Goal: Information Seeking & Learning: Check status

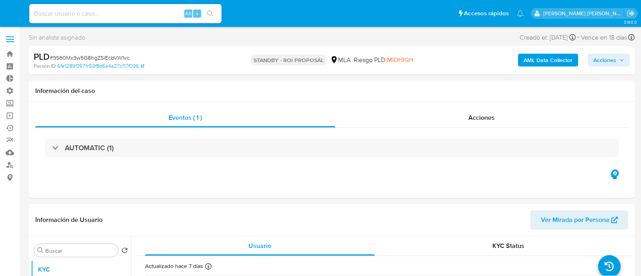
select select "10"
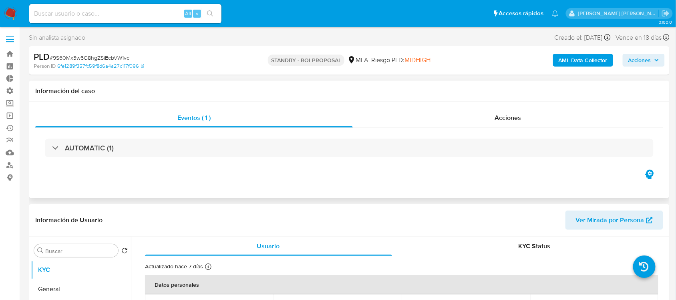
click at [498, 128] on div "AUTOMATIC (1)" at bounding box center [349, 148] width 628 height 40
click at [500, 115] on span "Acciones" at bounding box center [508, 117] width 26 height 9
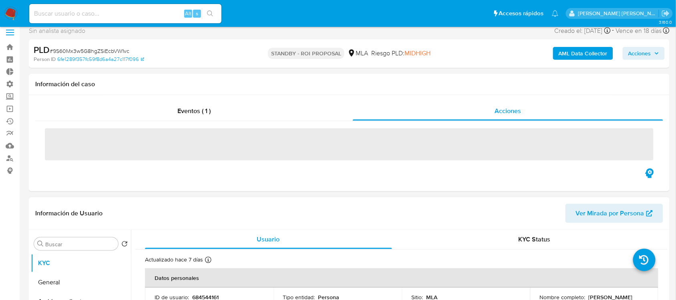
scroll to position [100, 0]
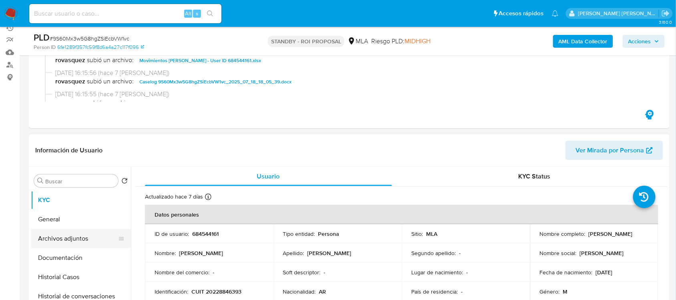
click at [81, 238] on button "Archivos adjuntos" at bounding box center [78, 238] width 94 height 19
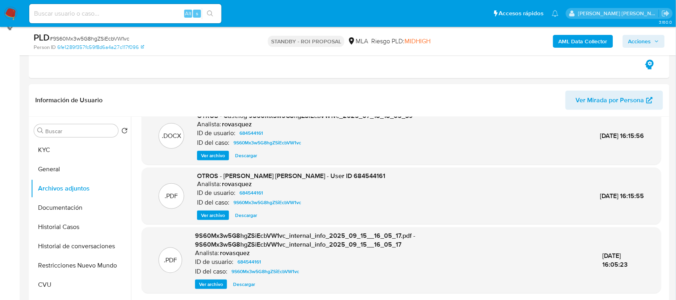
scroll to position [250, 0]
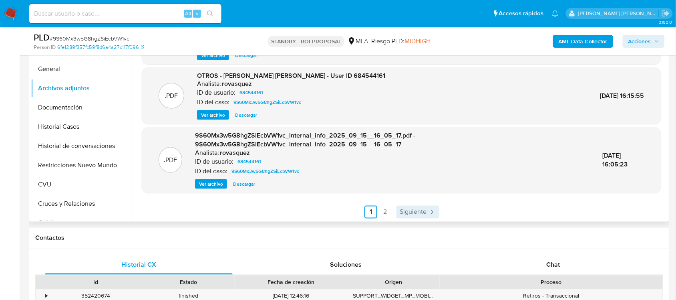
click at [414, 209] on span "Siguiente" at bounding box center [413, 212] width 27 height 6
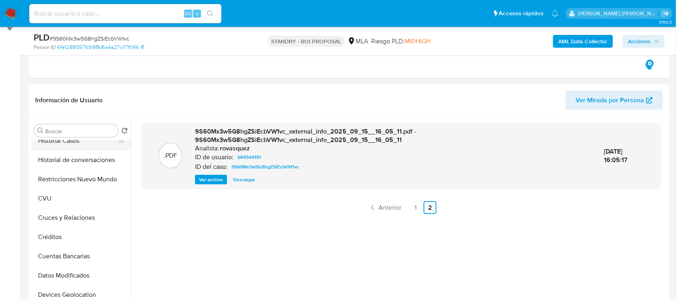
scroll to position [0, 0]
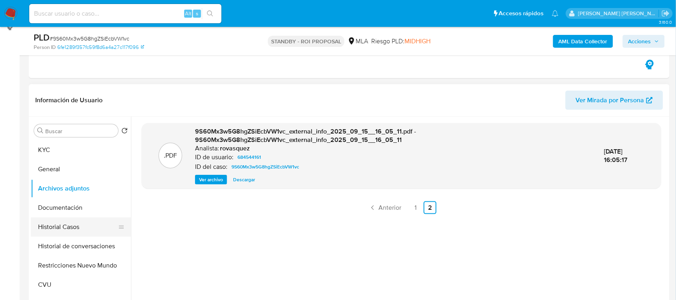
click at [91, 221] on button "Historial Casos" at bounding box center [78, 226] width 94 height 19
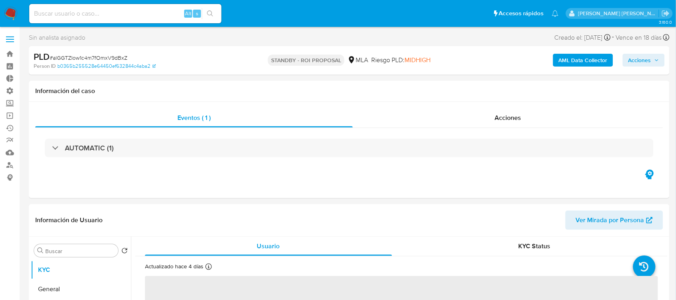
select select "10"
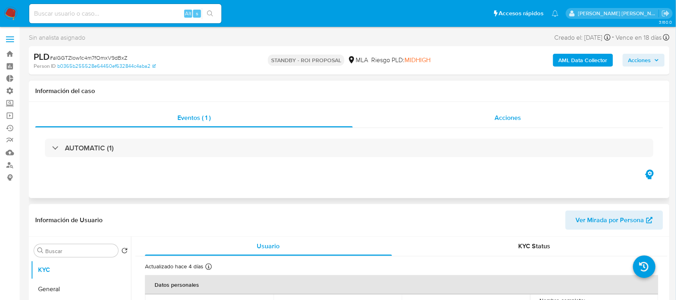
click at [470, 125] on div "Acciones" at bounding box center [508, 117] width 311 height 19
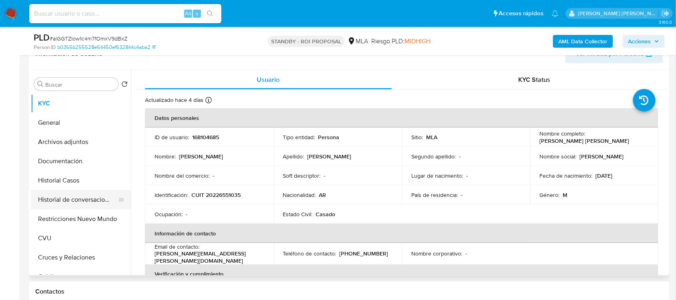
scroll to position [200, 0]
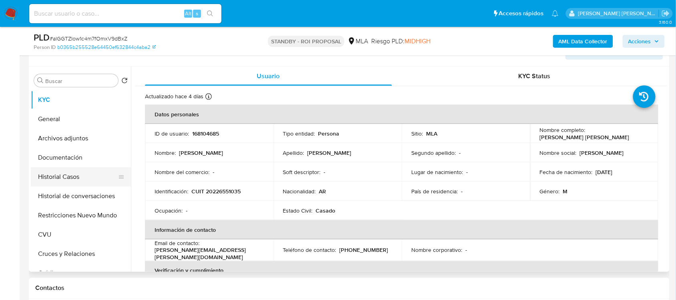
click at [85, 176] on button "Historial Casos" at bounding box center [78, 176] width 94 height 19
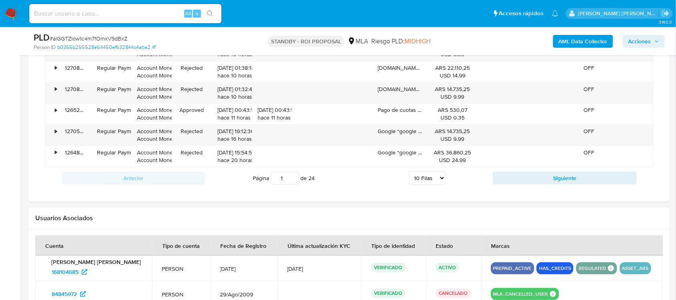
scroll to position [1002, 0]
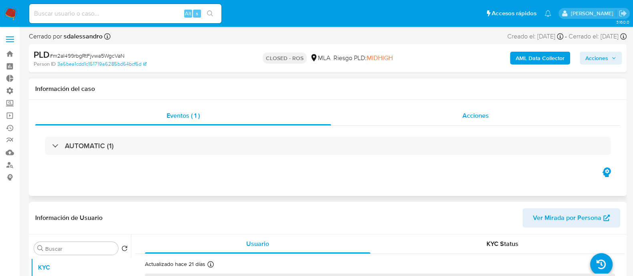
click at [486, 115] on span "Acciones" at bounding box center [476, 115] width 26 height 9
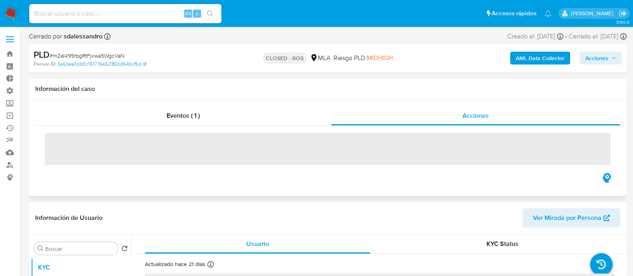
select select "10"
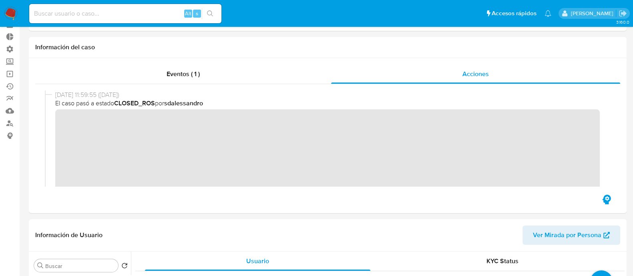
scroll to position [100, 0]
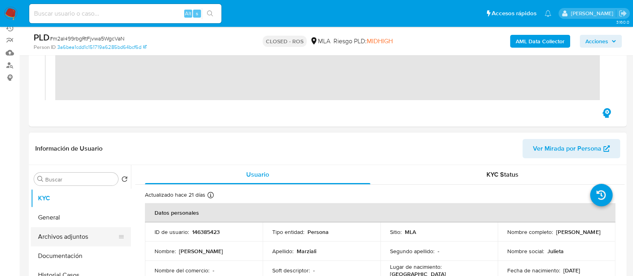
click at [78, 240] on button "Archivos adjuntos" at bounding box center [78, 236] width 94 height 19
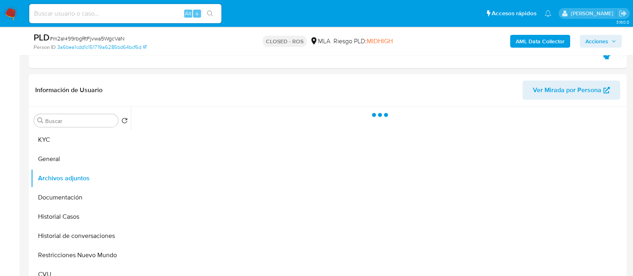
scroll to position [200, 0]
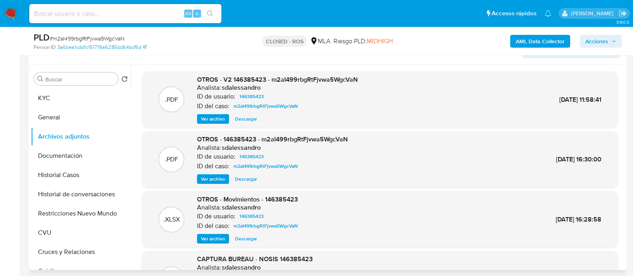
click at [216, 118] on span "Ver archivo" at bounding box center [213, 119] width 24 height 8
click at [151, 19] on div "Alt s" at bounding box center [125, 13] width 192 height 19
click at [158, 12] on input at bounding box center [125, 13] width 192 height 10
paste input "esC4uxXQIknuC4iUGXXDCHd9"
type input "esC4uxXQIknuC4iUGXXDCHd9"
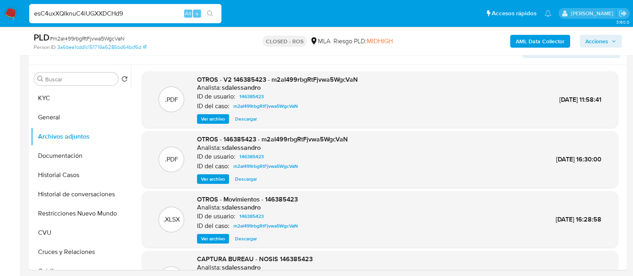
click at [211, 14] on icon "search-icon" at bounding box center [210, 13] width 6 height 6
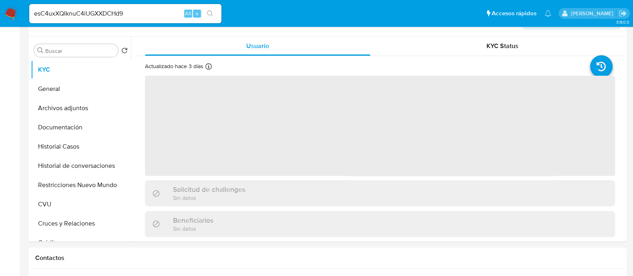
select select "10"
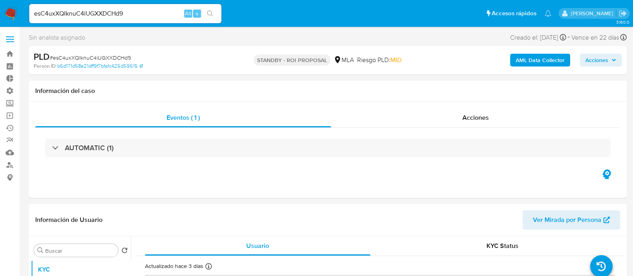
click at [155, 11] on input "esC4uxXQIknuC4iUGXXDCHd9" at bounding box center [125, 13] width 192 height 10
paste input "esC4uxXQIknuC4iUGXXDCHd9"
click at [154, 11] on input "esC4uxXQIknuC4iUGXXDCHd9esC4uxXQIknuC4iUGXXDCHd9" at bounding box center [125, 13] width 192 height 10
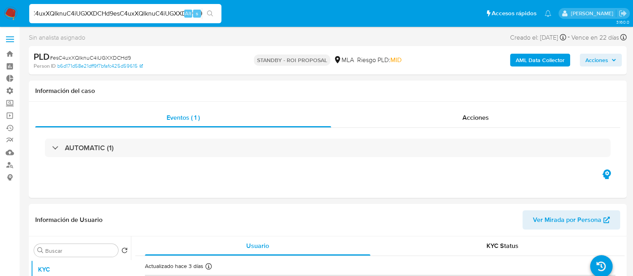
click at [154, 11] on input "esC4uxXQIknuC4iUGXXDCHd9esC4uxXQIknuC4iUGXXDCHd9" at bounding box center [125, 13] width 192 height 10
paste input
type input "esC4uxXQIknuC4iUGXXDCHd9"
click at [208, 16] on icon "search-icon" at bounding box center [210, 13] width 6 height 6
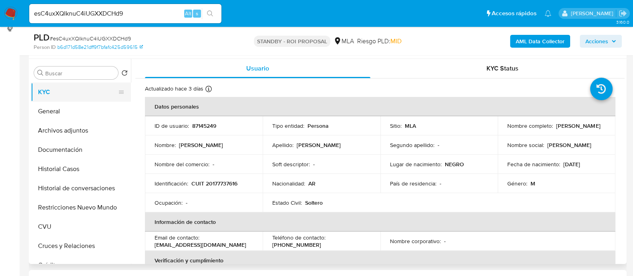
scroll to position [50, 0]
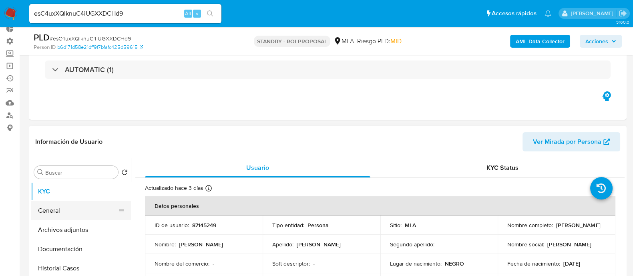
click at [73, 204] on button "General" at bounding box center [78, 210] width 94 height 19
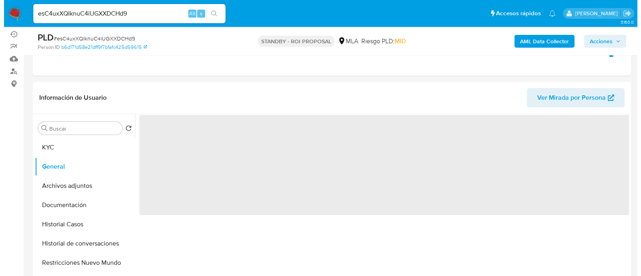
scroll to position [150, 0]
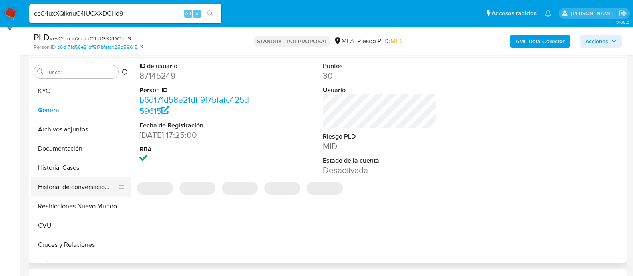
click at [87, 191] on button "Historial de conversaciones" at bounding box center [78, 186] width 94 height 19
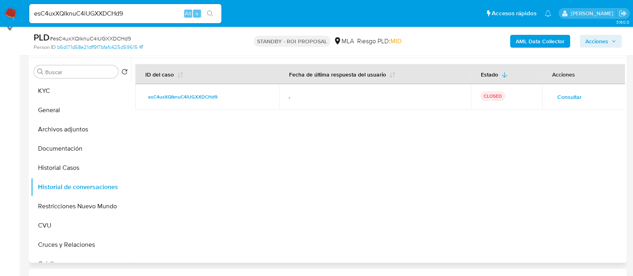
click at [547, 94] on td "Consultar" at bounding box center [583, 97] width 83 height 26
click at [558, 94] on span "Consultar" at bounding box center [570, 96] width 24 height 11
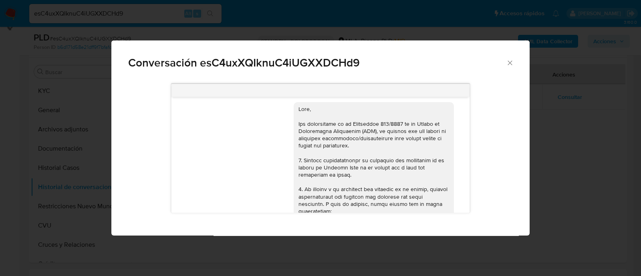
scroll to position [0, 0]
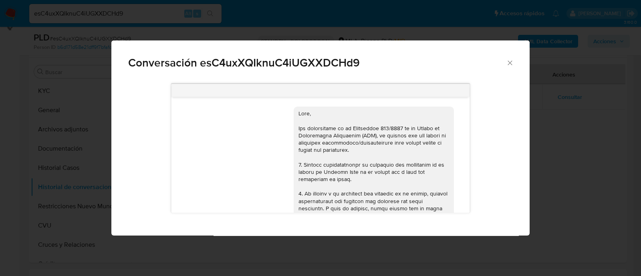
click at [528, 137] on div "18/08/2025 17:44:01 Hola, Esperamos que te encuentres muy bien. Te consultamos …" at bounding box center [320, 156] width 418 height 157
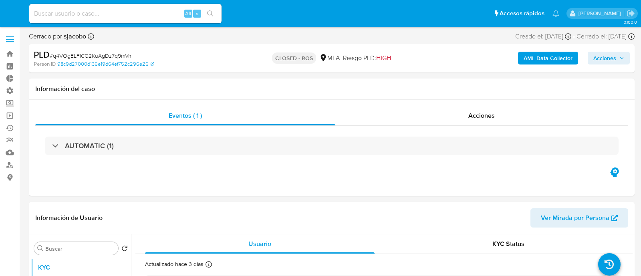
select select "10"
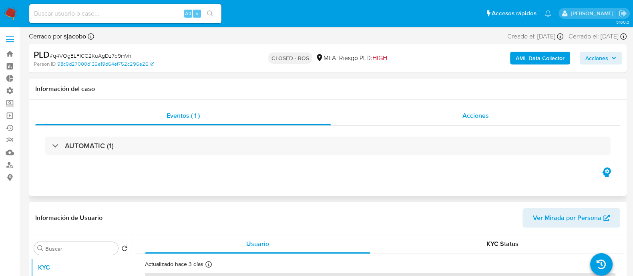
click at [425, 113] on div "Acciones" at bounding box center [475, 115] width 289 height 19
click at [469, 104] on div "Eventos ( 1 ) Acciones AUTOMATIC (1)" at bounding box center [328, 148] width 598 height 96
click at [462, 113] on div "Acciones" at bounding box center [475, 115] width 289 height 19
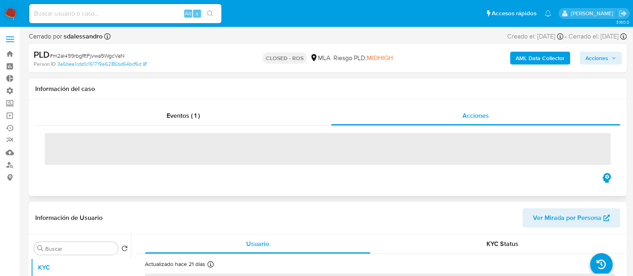
select select "10"
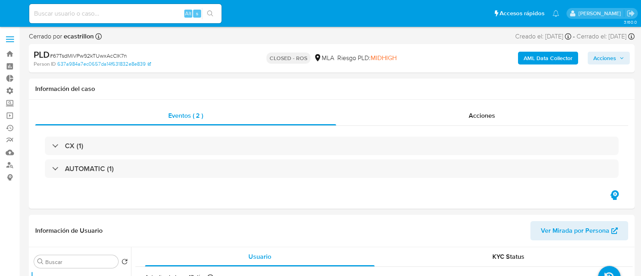
select select "10"
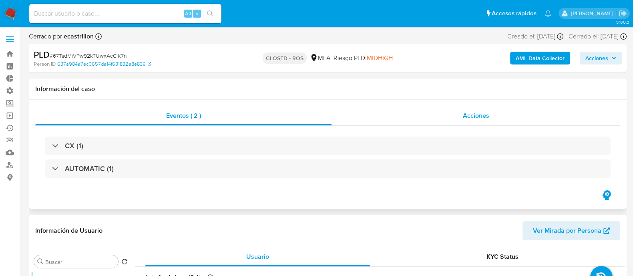
click at [475, 112] on span "Acciones" at bounding box center [476, 115] width 26 height 9
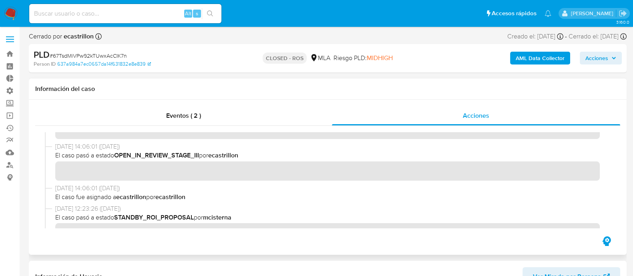
scroll to position [300, 0]
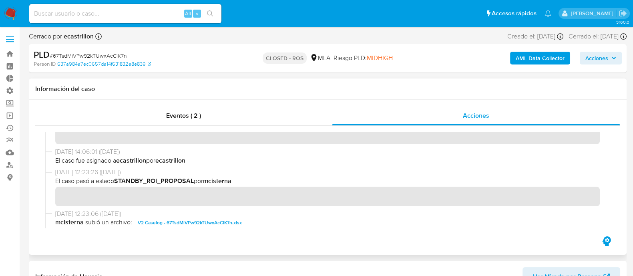
click at [158, 225] on span "V2 Caselog - 67TsdMiVPw92kTUwxAcCIK7n.xlsx" at bounding box center [190, 223] width 104 height 10
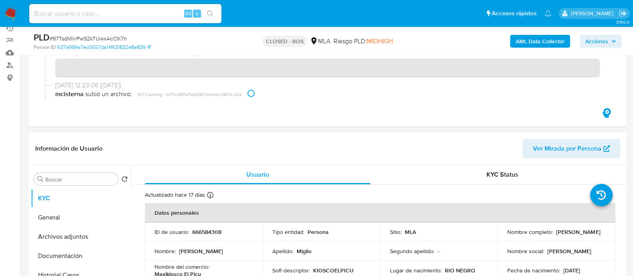
scroll to position [0, 0]
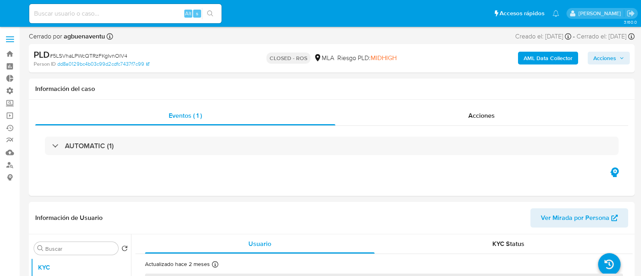
select select "10"
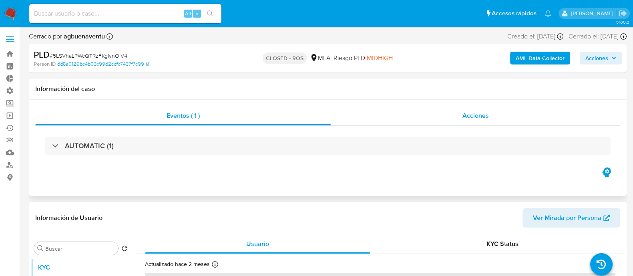
click at [450, 119] on div "Acciones" at bounding box center [475, 115] width 289 height 19
